Goal: Feedback & Contribution: Leave review/rating

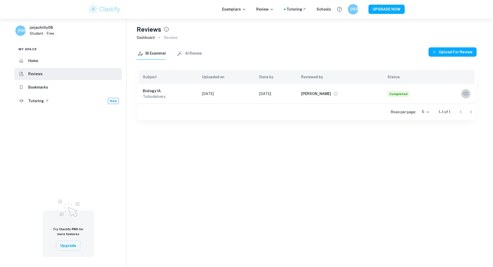
click at [467, 93] on icon "button" at bounding box center [466, 93] width 7 height 7
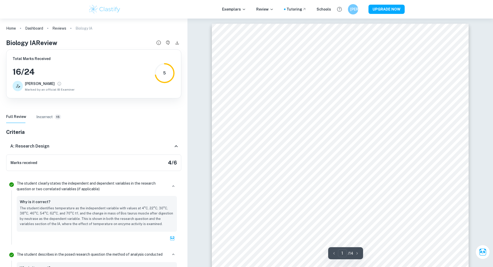
click at [30, 71] on h3 "16 / 24" at bounding box center [44, 72] width 62 height 12
copy div "16 / 24"
click at [40, 114] on h6 "Incorrect" at bounding box center [44, 117] width 16 height 6
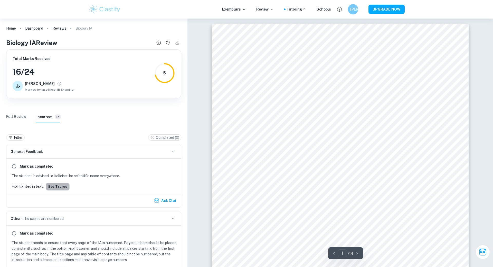
click at [60, 187] on button "Bos taurus" at bounding box center [58, 186] width 24 height 8
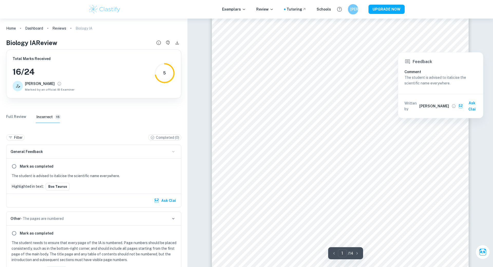
click at [402, 49] on div at bounding box center [409, 47] width 24 height 5
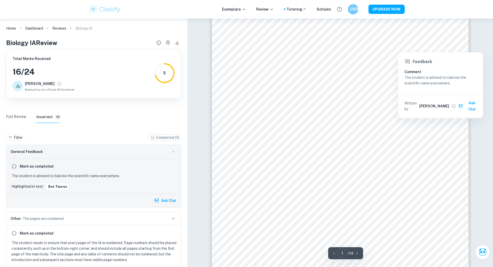
scroll to position [33, 0]
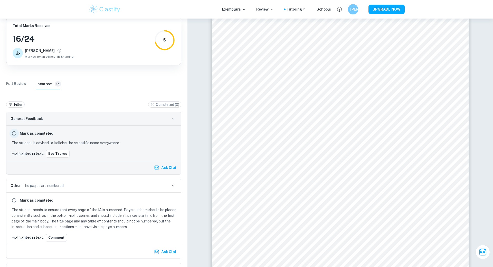
click at [14, 134] on input "radio" at bounding box center [14, 133] width 9 height 9
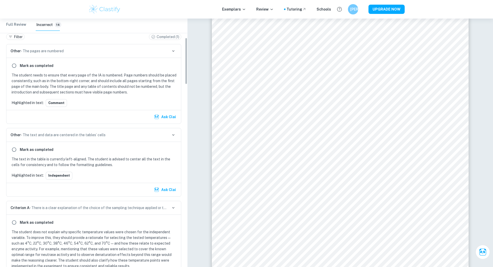
scroll to position [102, 0]
click at [81, 163] on p "The text in the table is currently left-aligned. The student is advised to cent…" at bounding box center [95, 160] width 167 height 11
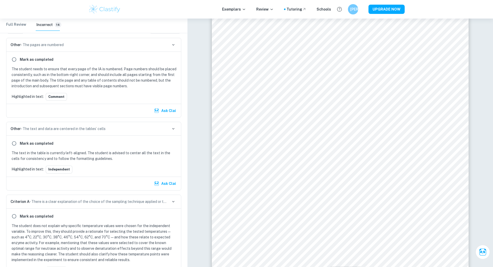
click at [85, 167] on div "Highlighted in text: Independent" at bounding box center [94, 169] width 169 height 8
click at [161, 181] on button "Ask Clai" at bounding box center [165, 183] width 25 height 9
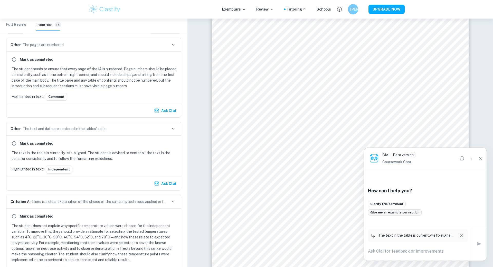
click at [409, 212] on button "Give me an example correction" at bounding box center [395, 212] width 54 height 6
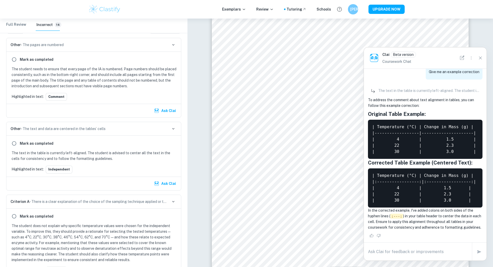
scroll to position [18, 0]
click at [398, 252] on textarea at bounding box center [418, 251] width 100 height 6
type textarea "is this also for variables?"
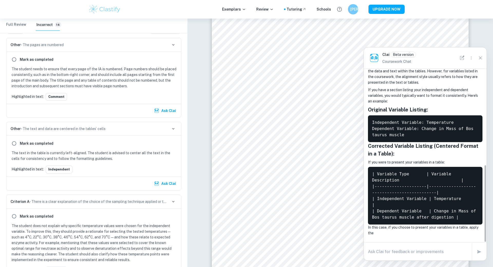
scroll to position [268, 0]
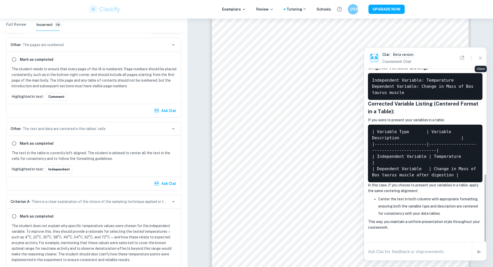
click at [478, 58] on icon "Close" at bounding box center [481, 58] width 6 height 6
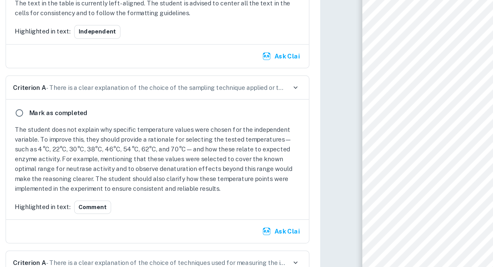
scroll to position [47, 0]
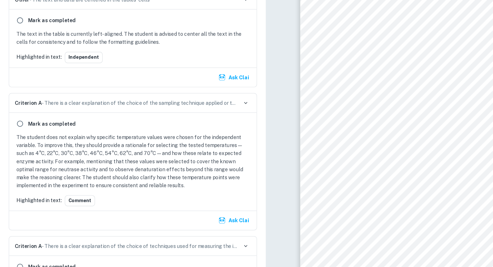
click at [64, 168] on p "The student does not explain why specific temperature values were chosen for th…" at bounding box center [95, 162] width 167 height 40
click at [135, 172] on p "The student does not explain why specific temperature values were chosen for th…" at bounding box center [95, 162] width 167 height 40
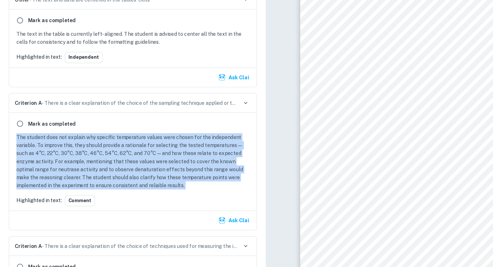
click at [135, 172] on p "The student does not explain why specific temperature values were chosen for th…" at bounding box center [95, 162] width 167 height 40
copy p "The student does not explain why specific temperature values were chosen for th…"
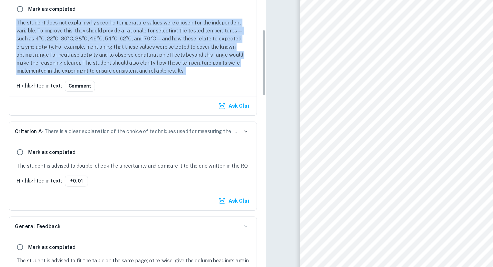
scroll to position [269, 0]
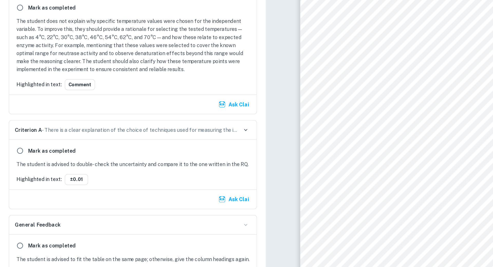
click at [51, 162] on p "The student is advised to double-check the uncertainty and compare it to the on…" at bounding box center [95, 164] width 167 height 6
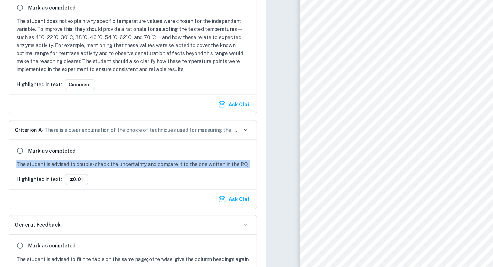
click at [51, 162] on p "The student is advised to double-check the uncertainty and compare it to the on…" at bounding box center [95, 164] width 167 height 6
copy p "The student is advised to double-check the uncertainty and compare it to the on…"
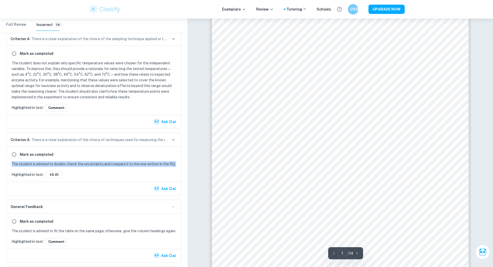
scroll to position [194, 0]
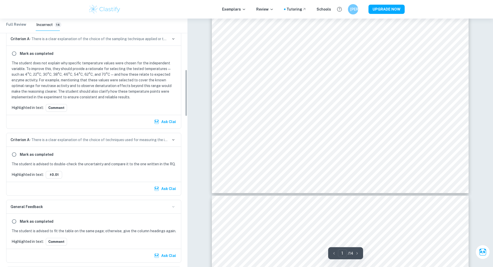
click at [141, 161] on p "The student is advised to double-check the uncertainty and compare it to the on…" at bounding box center [95, 164] width 167 height 6
click at [33, 174] on p "Highlighted in text:" at bounding box center [28, 174] width 32 height 6
click at [54, 172] on button "±0.01" at bounding box center [54, 175] width 16 height 8
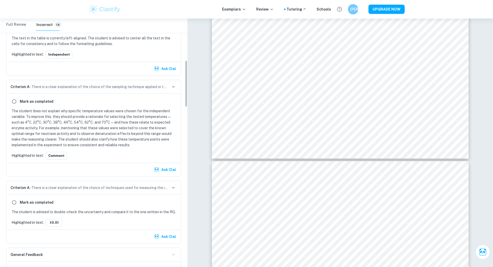
scroll to position [222, 0]
click at [14, 201] on input "radio" at bounding box center [14, 201] width 9 height 9
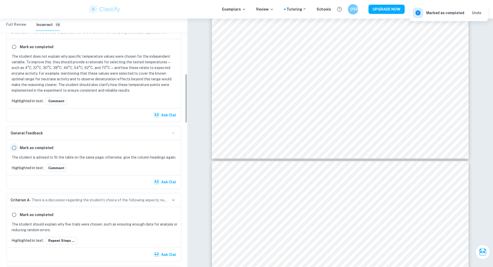
scroll to position [277, 0]
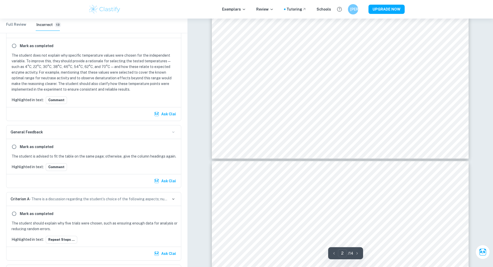
click at [81, 148] on div "Mark as completed" at bounding box center [94, 146] width 169 height 9
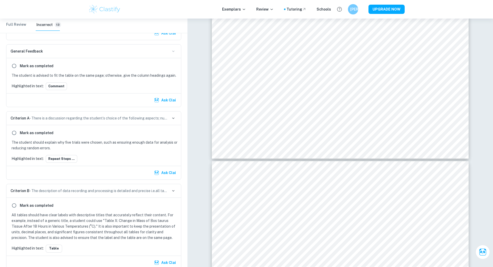
scroll to position [363, 0]
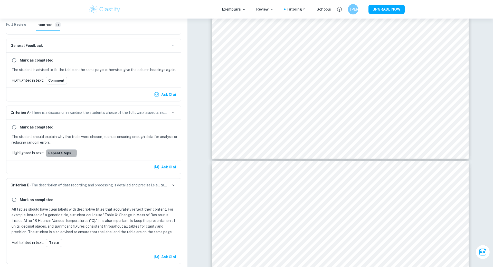
click at [57, 149] on button "Repeat steps ..." at bounding box center [62, 153] width 32 height 8
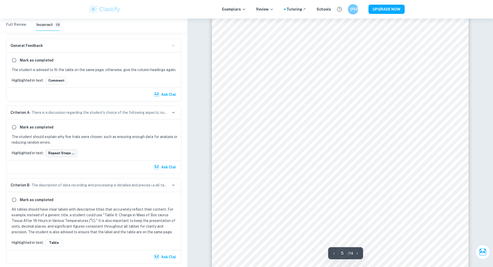
scroll to position [1555, 0]
drag, startPoint x: 118, startPoint y: 134, endPoint x: 123, endPoint y: 140, distance: 7.6
click at [123, 140] on p "The student should explain why five trials were chosen, such as ensuring enough…" at bounding box center [95, 139] width 167 height 11
copy p "ensuring enough data for analysis or reducing random errors."
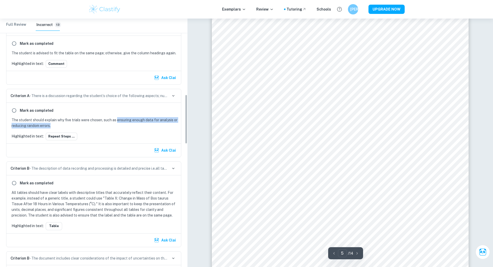
scroll to position [382, 0]
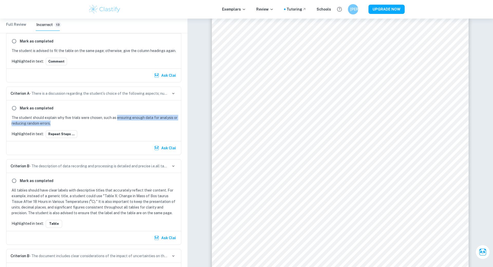
click at [100, 141] on div "Ask Clai" at bounding box center [93, 148] width 175 height 14
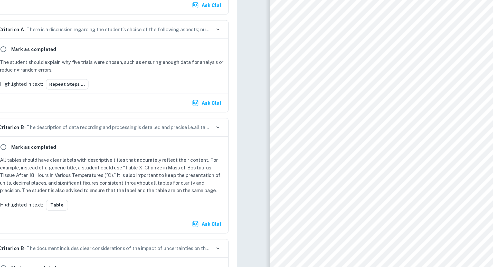
scroll to position [1555, 0]
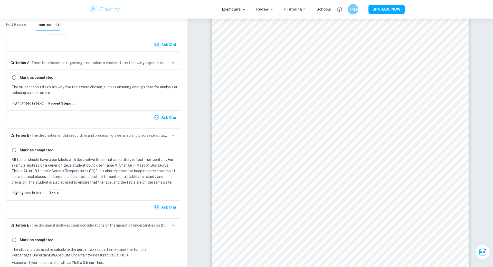
click at [45, 158] on p "All tables should have clear labels with descriptive titles that accurately ref…" at bounding box center [95, 171] width 167 height 28
click at [57, 190] on button "Table" at bounding box center [54, 193] width 16 height 8
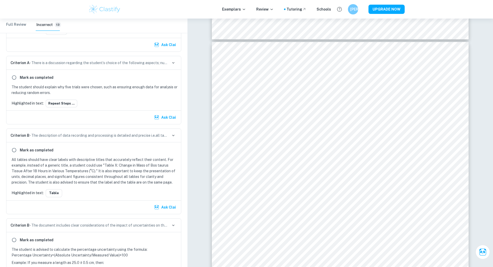
scroll to position [445, 0]
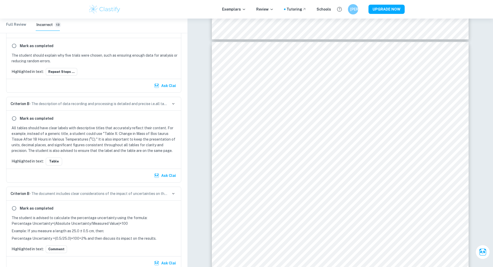
click at [166, 126] on p "All tables should have clear labels with descriptive titles that accurately ref…" at bounding box center [95, 139] width 167 height 28
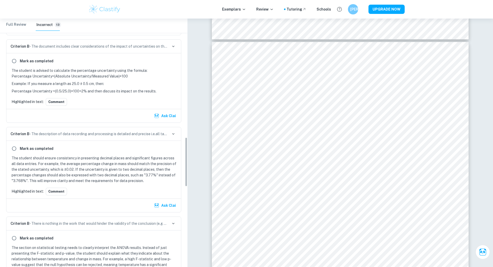
scroll to position [601, 0]
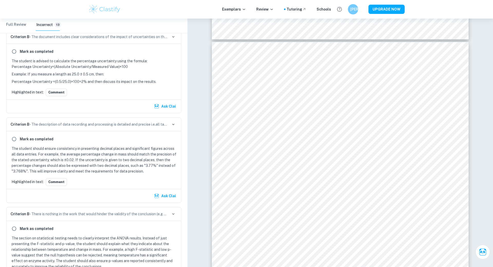
click at [115, 162] on p "The student should ensure consistency in presenting decimal places and signific…" at bounding box center [95, 159] width 167 height 28
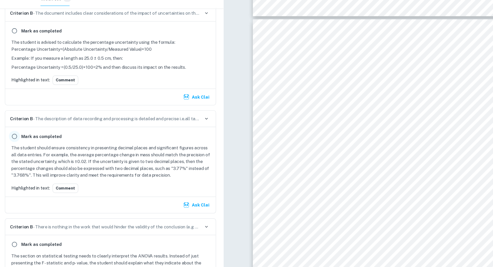
click at [14, 134] on input "radio" at bounding box center [14, 138] width 9 height 9
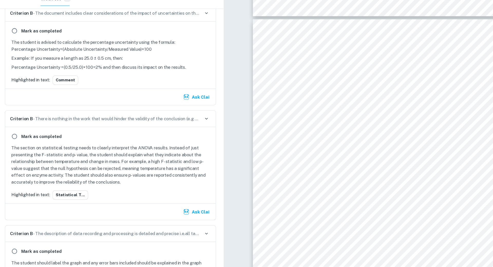
click at [70, 166] on p "The section on statistical testing needs to clearly interpret the ANOVA results…" at bounding box center [95, 162] width 167 height 34
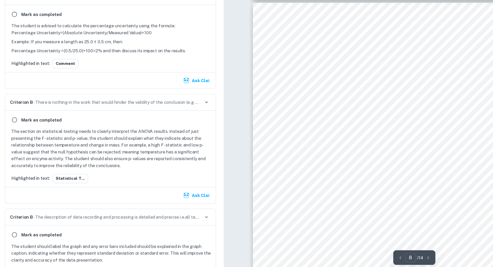
click at [100, 149] on p "The section on statistical testing needs to clearly interpret the ANOVA results…" at bounding box center [95, 162] width 167 height 34
click at [56, 184] on button "Statistical T..." at bounding box center [61, 188] width 30 height 8
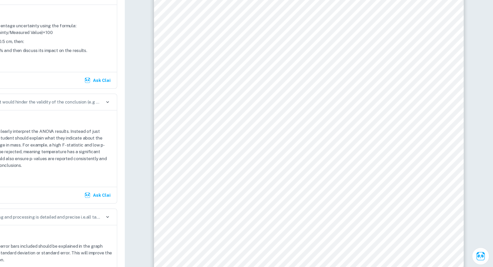
scroll to position [2668, 0]
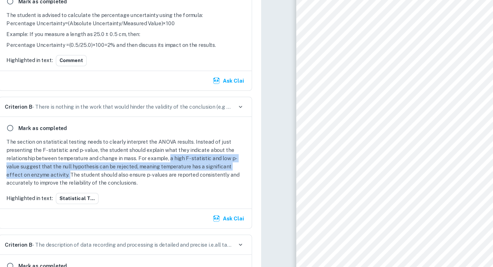
drag, startPoint x: 126, startPoint y: 157, endPoint x: 55, endPoint y: 168, distance: 71.5
click at [54, 168] on p "The section on statistical testing needs to clearly interpret the ANOVA results…" at bounding box center [95, 162] width 167 height 34
copy p "a high F-statistic and low p-value suggest that the null hypothesis can be reje…"
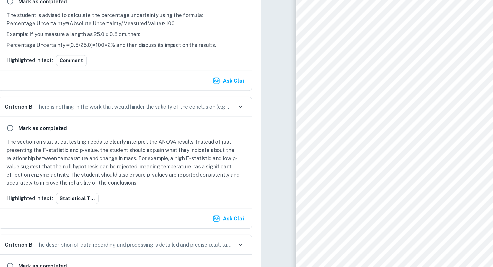
click at [113, 166] on p "The section on statistical testing needs to clearly interpret the ANOVA results…" at bounding box center [95, 162] width 167 height 34
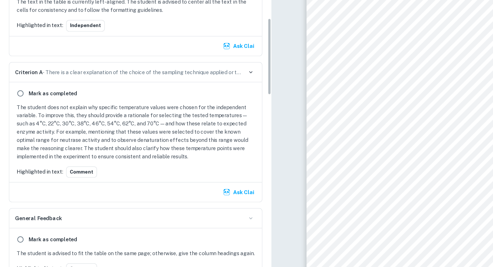
scroll to position [210, 0]
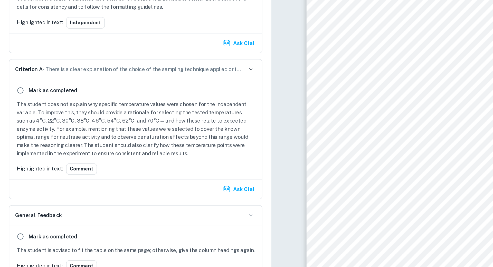
click at [171, 97] on icon "button" at bounding box center [173, 98] width 5 height 5
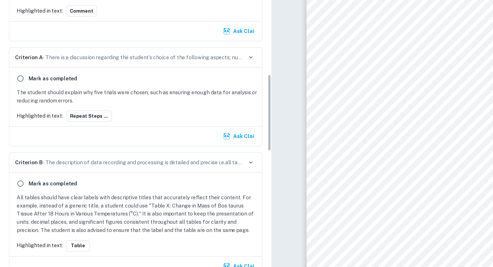
scroll to position [393, 0]
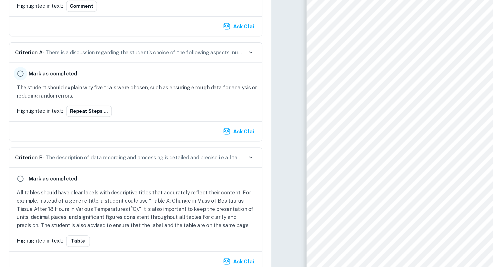
click at [13, 102] on input "radio" at bounding box center [14, 101] width 9 height 9
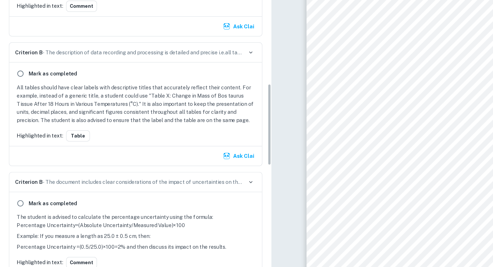
scroll to position [395, 0]
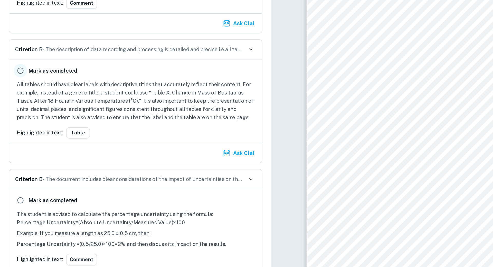
click at [13, 99] on input "radio" at bounding box center [14, 99] width 9 height 9
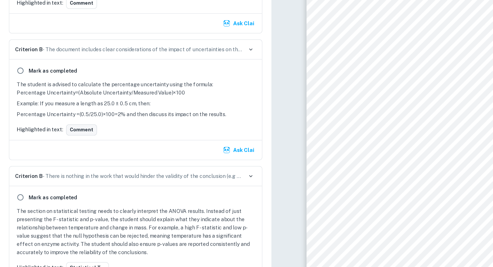
click at [53, 138] on button "Comment" at bounding box center [56, 140] width 21 height 8
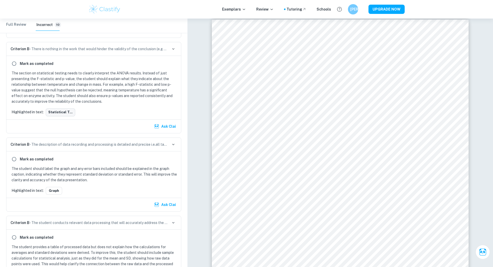
scroll to position [2562, 0]
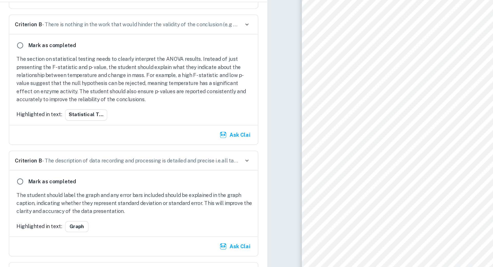
click at [96, 97] on p "The section on statistical testing needs to clearly interpret the ANOVA results…" at bounding box center [95, 87] width 167 height 34
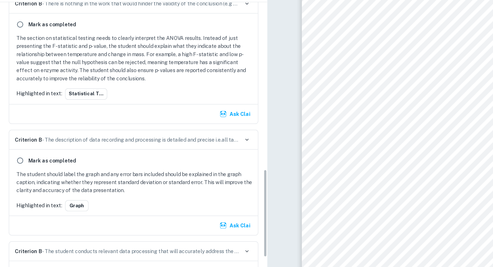
scroll to position [534, 0]
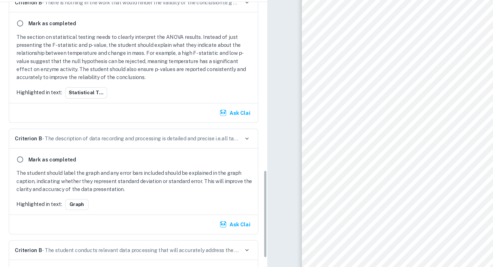
click at [65, 153] on p "The student should label the graph and any error bars included should be explai…" at bounding box center [95, 158] width 167 height 17
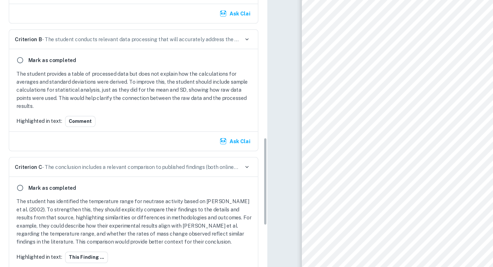
scroll to position [634, 0]
click at [64, 134] on p "The student provides a table of processed data but does not explain how the cal…" at bounding box center [95, 142] width 167 height 28
click at [60, 161] on button "Comment" at bounding box center [56, 164] width 21 height 8
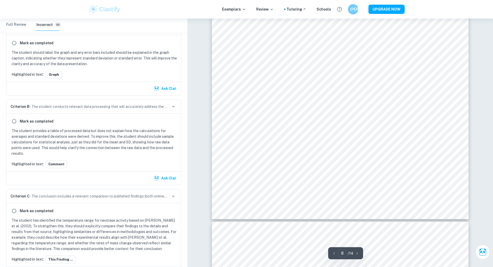
scroll to position [2716, 0]
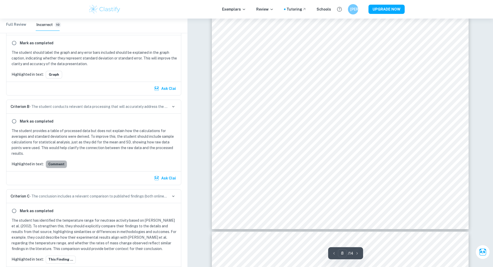
click at [60, 160] on button "Comment" at bounding box center [56, 164] width 21 height 8
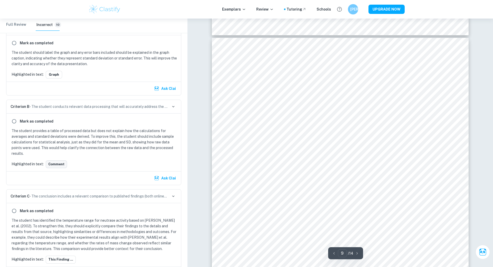
scroll to position [2913, 0]
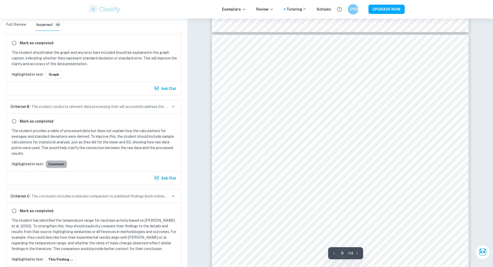
click at [60, 160] on button "Comment" at bounding box center [56, 164] width 21 height 8
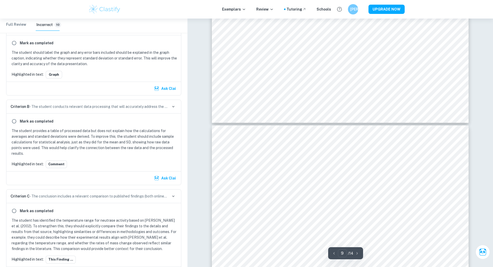
type input "8"
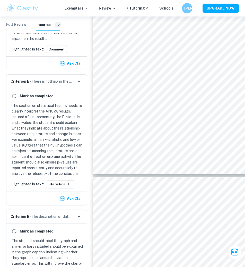
scroll to position [822, 0]
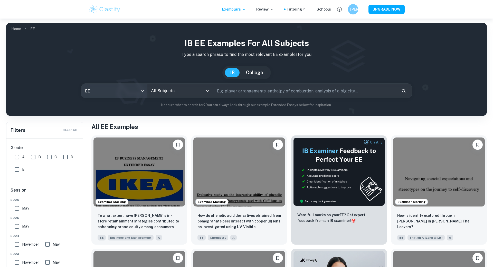
click at [122, 92] on body "We value your privacy We use cookies to enhance your browsing experience, serve…" at bounding box center [246, 152] width 493 height 267
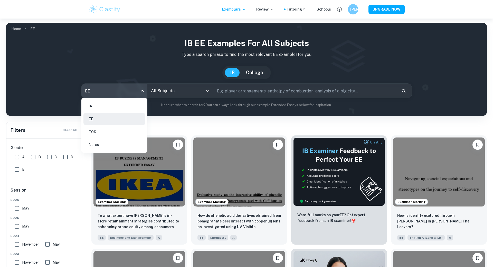
click at [115, 107] on li "IA" at bounding box center [115, 106] width 62 height 12
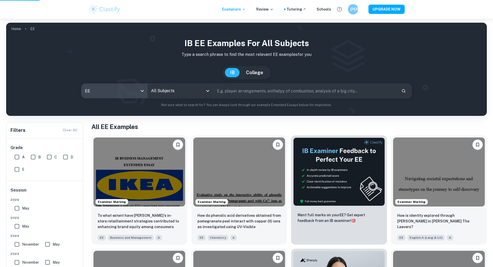
click at [163, 92] on input "All Subjects" at bounding box center [176, 91] width 53 height 10
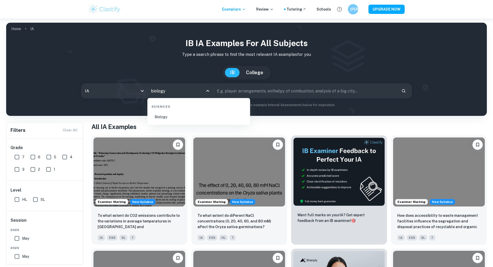
type input "biology"
click at [171, 116] on li "Biology" at bounding box center [199, 117] width 99 height 12
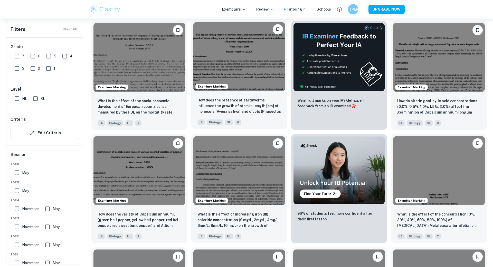
scroll to position [170, 0]
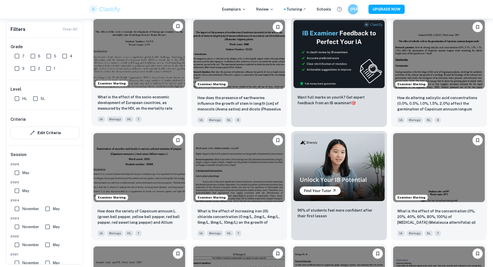
click at [154, 62] on img at bounding box center [140, 53] width 92 height 69
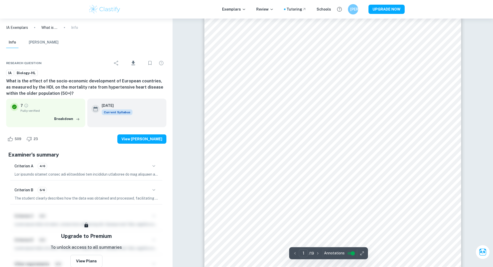
scroll to position [10, 0]
